Goal: Information Seeking & Learning: Learn about a topic

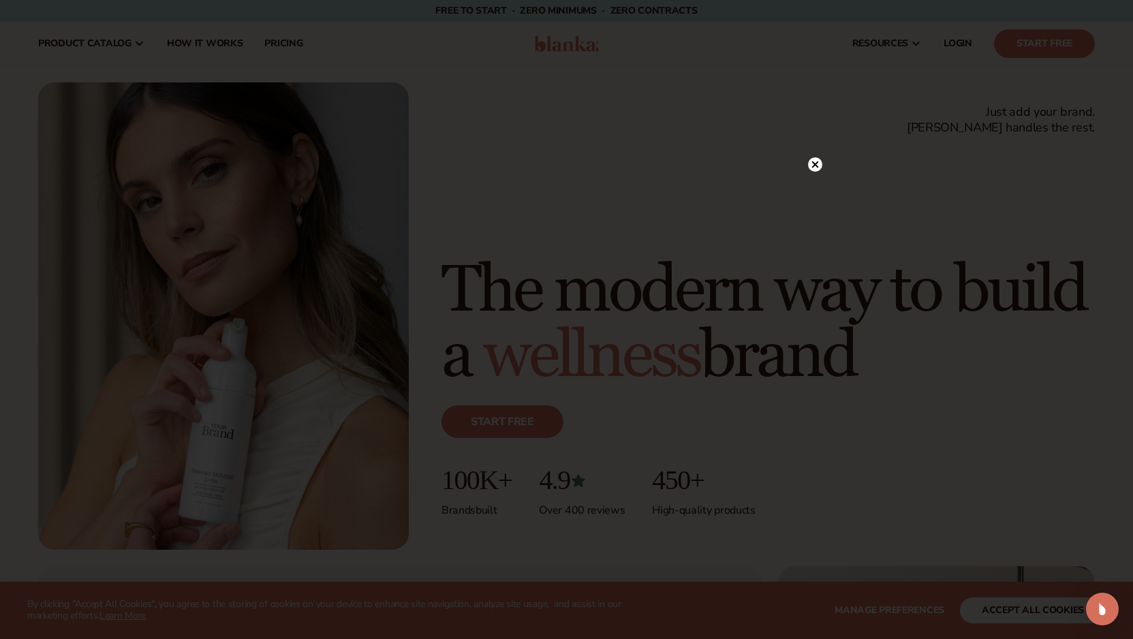
click at [815, 163] on icon at bounding box center [814, 164] width 7 height 7
